Goal: Browse casually: Explore the website without a specific task or goal

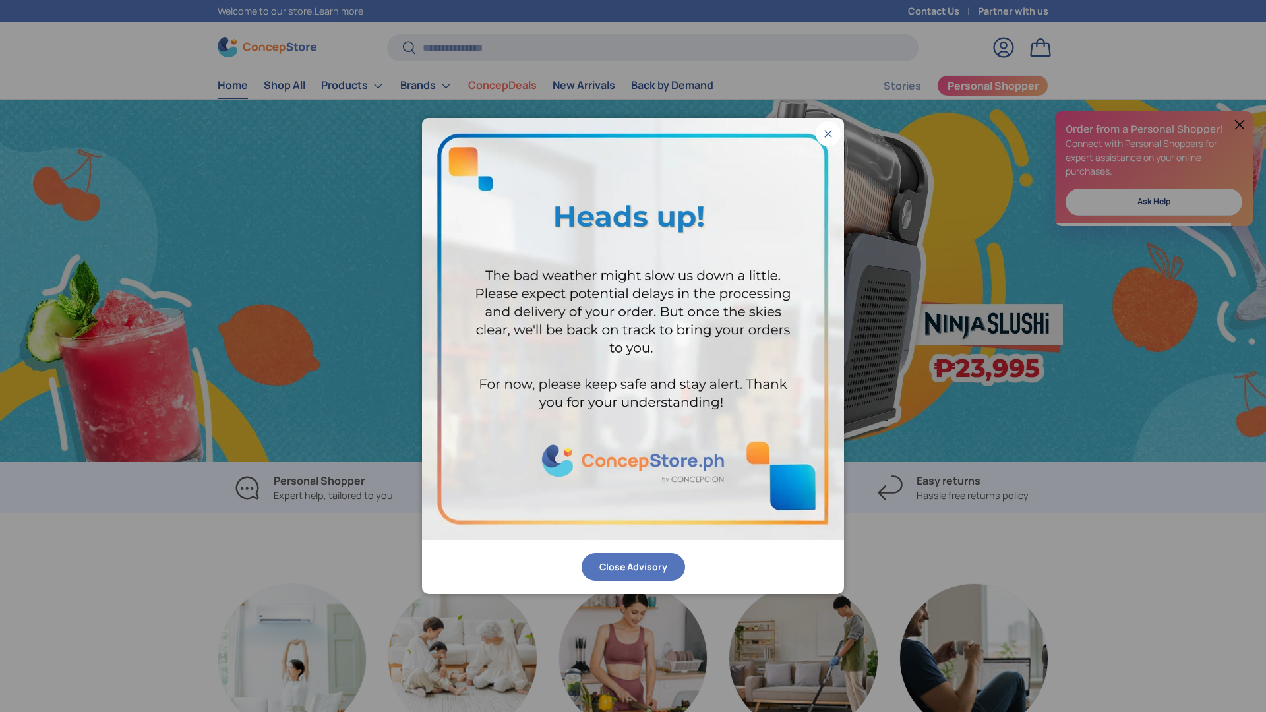
scroll to position [0, 1266]
